Goal: Find specific page/section: Find specific page/section

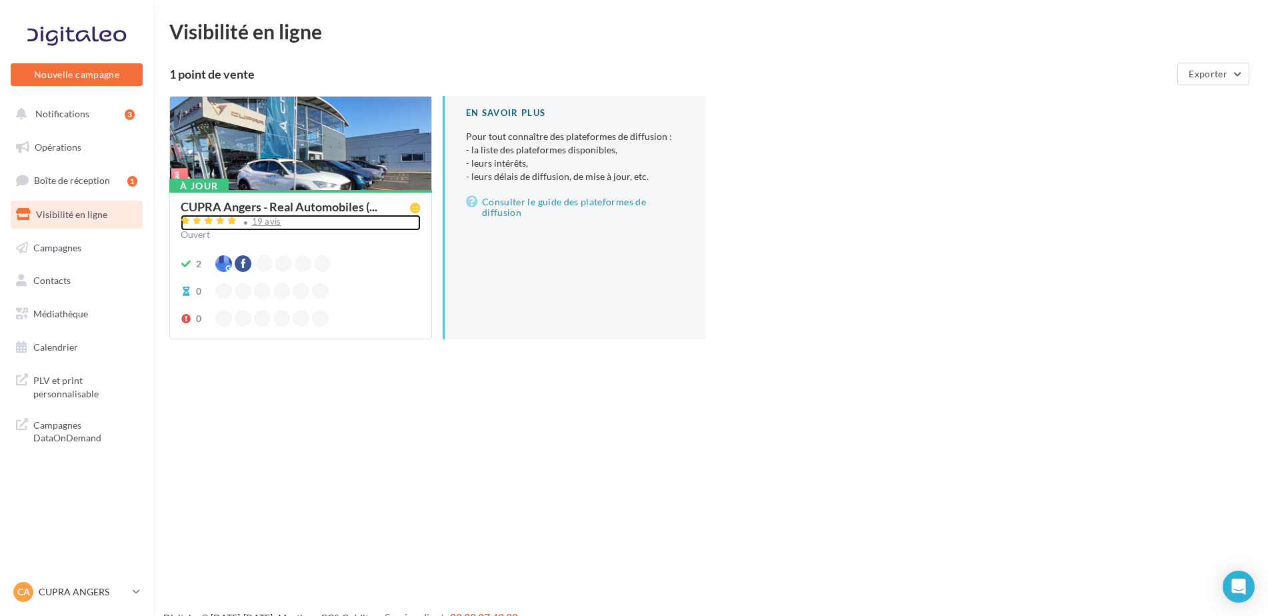
click at [269, 225] on div "19 avis" at bounding box center [266, 221] width 29 height 9
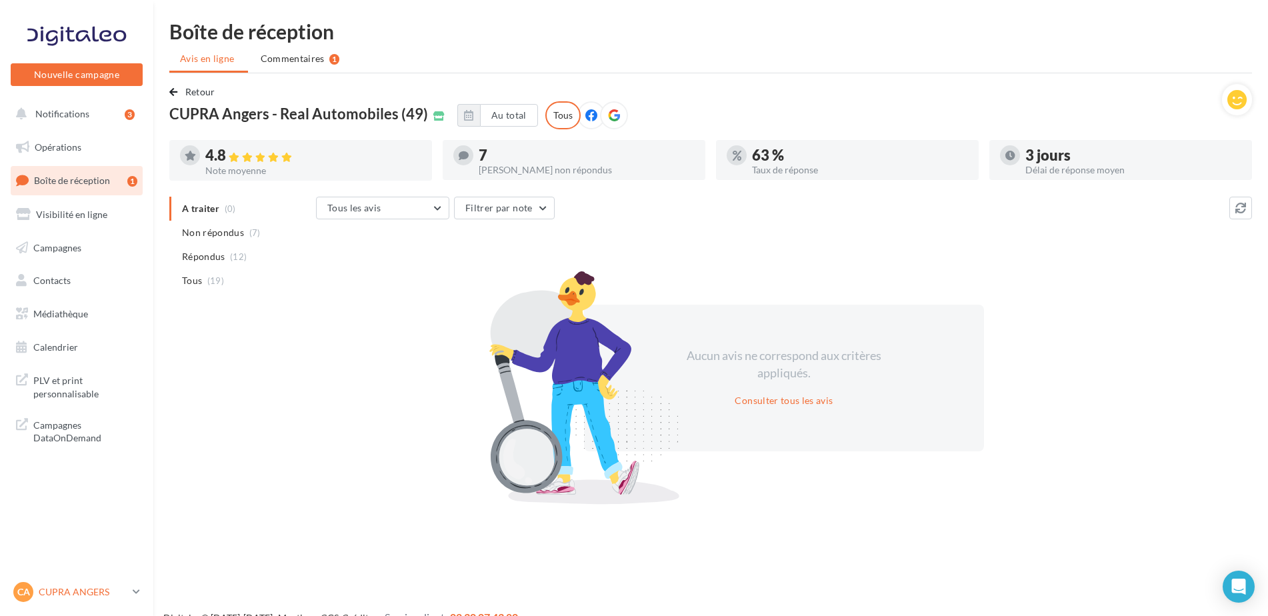
click at [46, 595] on p "CUPRA ANGERS" at bounding box center [83, 591] width 89 height 13
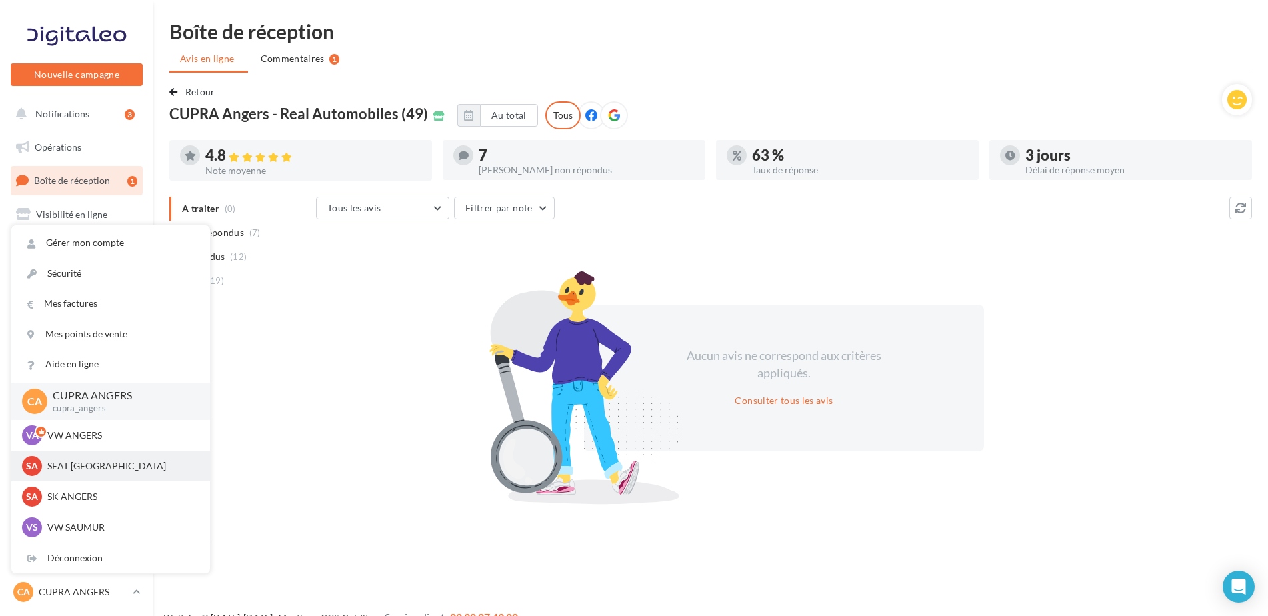
click at [111, 478] on div "SA SEAT [GEOGRAPHIC_DATA] SEAT-[GEOGRAPHIC_DATA]" at bounding box center [110, 466] width 199 height 31
click at [115, 473] on div "SA SEAT [GEOGRAPHIC_DATA] SEAT-[GEOGRAPHIC_DATA]" at bounding box center [110, 466] width 177 height 20
